Goal: Task Accomplishment & Management: Manage account settings

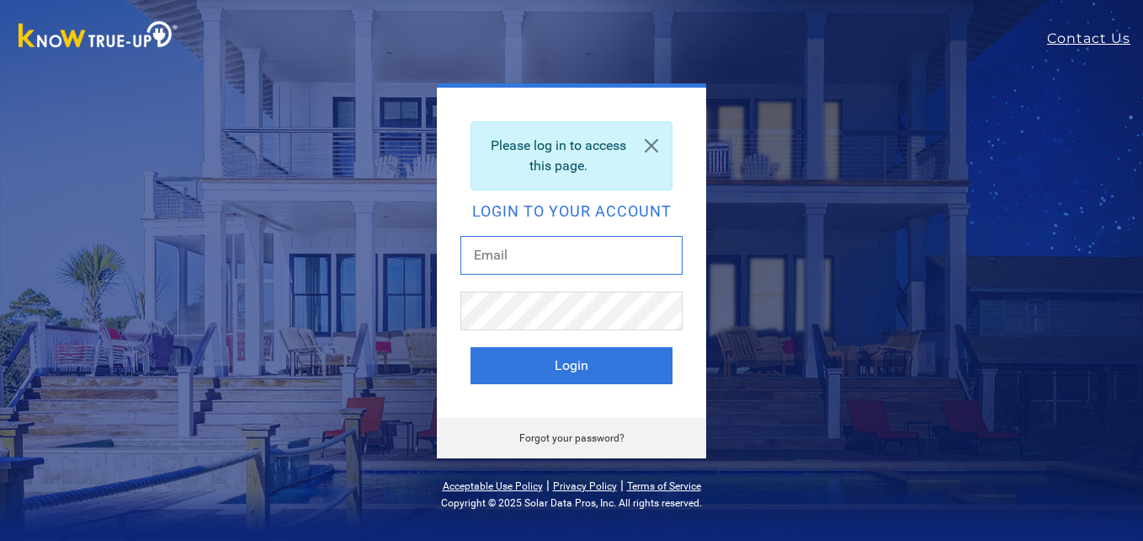
click at [555, 259] on input "text" at bounding box center [572, 255] width 222 height 39
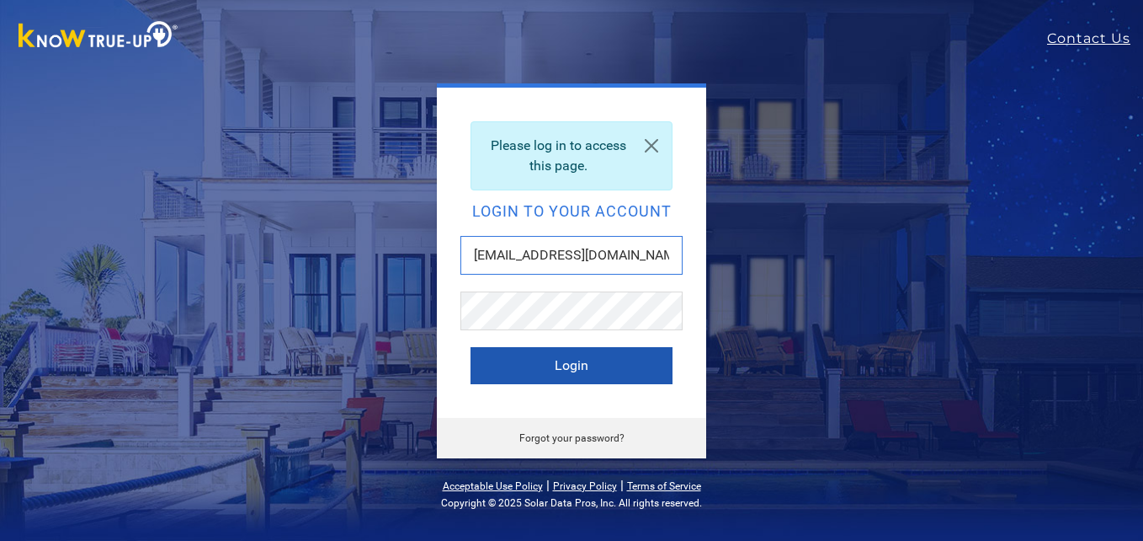
type input "[EMAIL_ADDRESS][DOMAIN_NAME]"
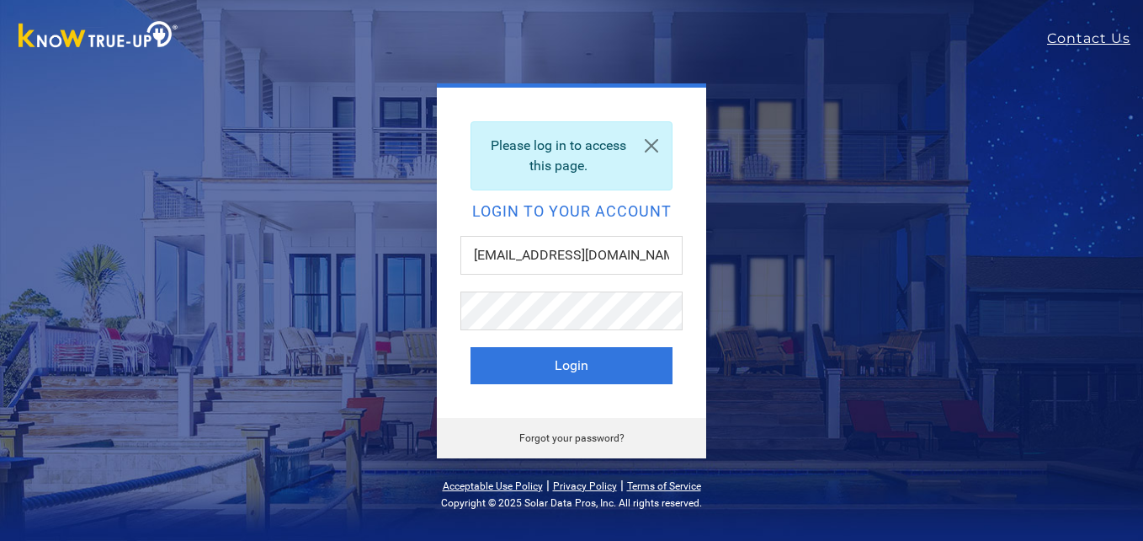
click at [580, 366] on button "Login" at bounding box center [572, 365] width 202 height 37
click at [526, 256] on input "text" at bounding box center [572, 255] width 222 height 39
click at [518, 255] on input "text" at bounding box center [572, 255] width 222 height 39
type input "[EMAIL_ADDRESS][DOMAIN_NAME]"
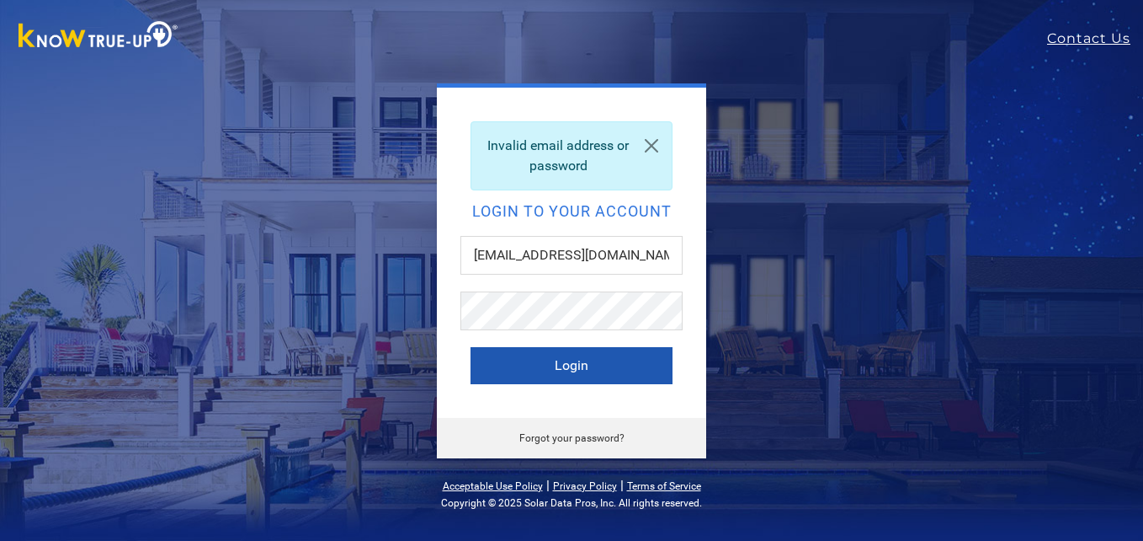
click at [571, 357] on button "Login" at bounding box center [572, 365] width 202 height 37
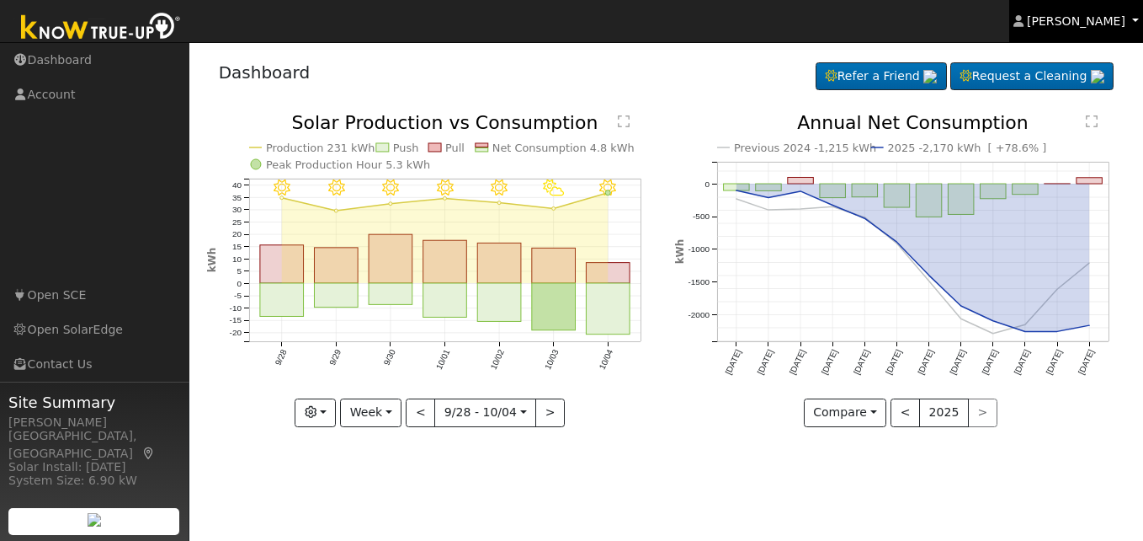
click at [1094, 14] on span "[PERSON_NAME]" at bounding box center [1076, 20] width 99 height 13
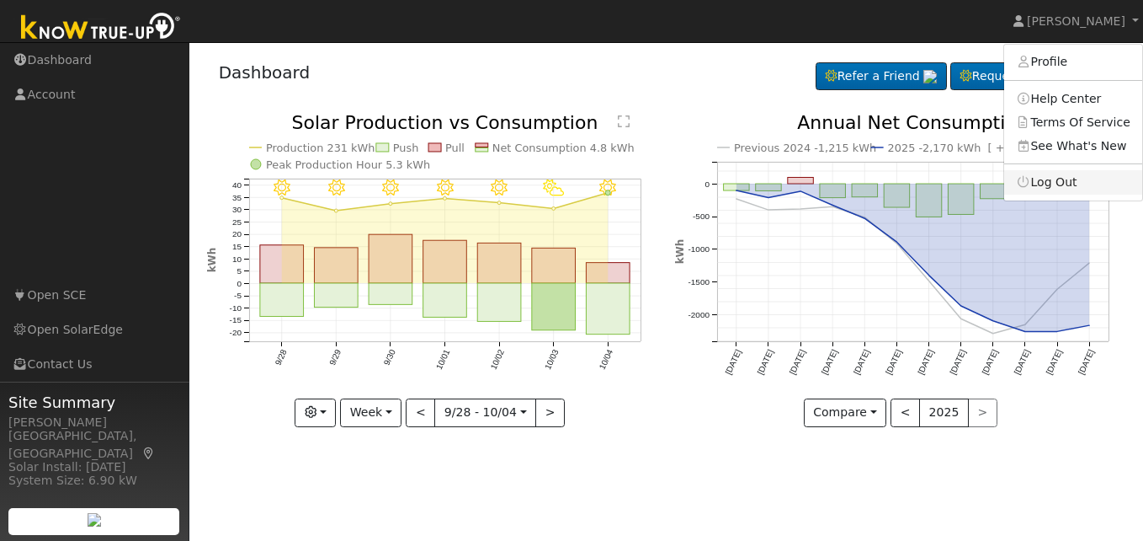
click at [1063, 184] on link "Log Out" at bounding box center [1074, 182] width 138 height 24
